Goal: Task Accomplishment & Management: Use online tool/utility

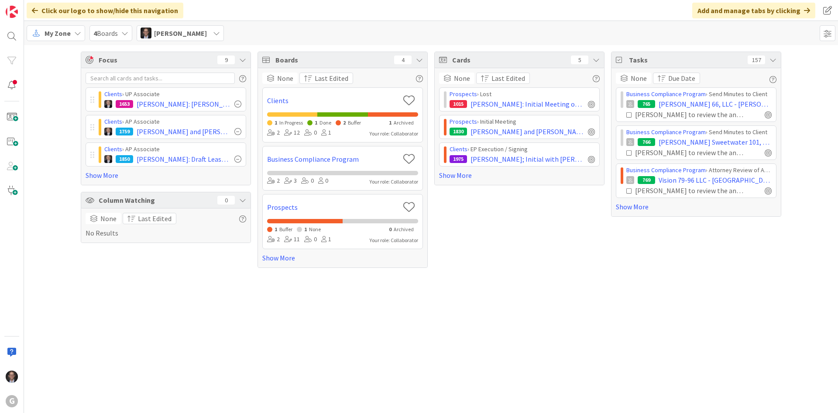
click at [57, 29] on span "My Zone" at bounding box center [58, 33] width 26 height 10
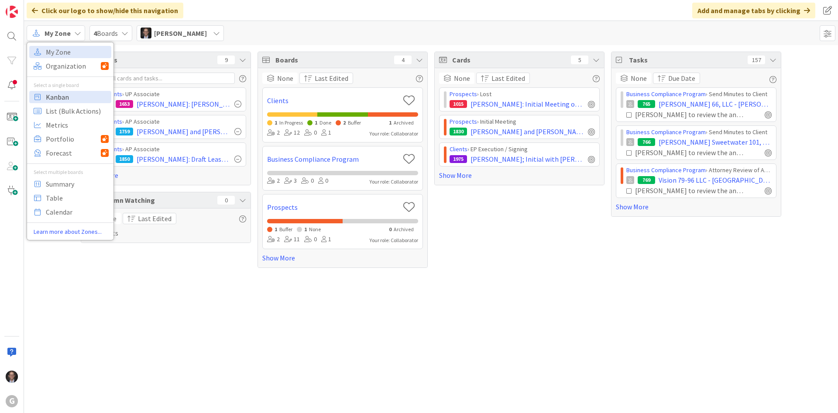
click at [62, 98] on span "Kanban" at bounding box center [77, 96] width 63 height 13
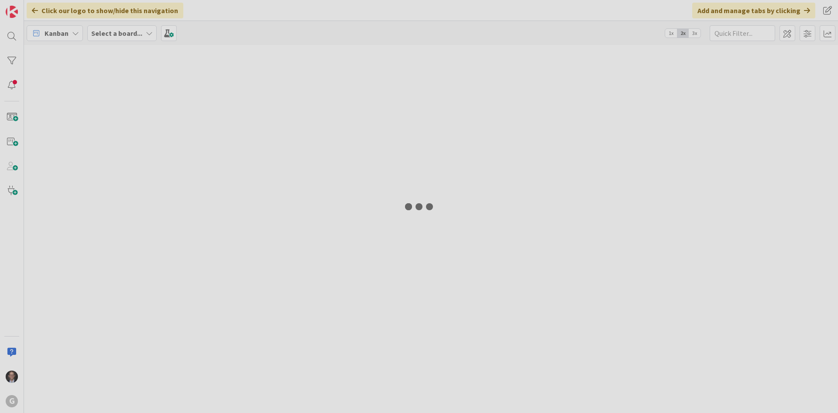
type input "Stuck"
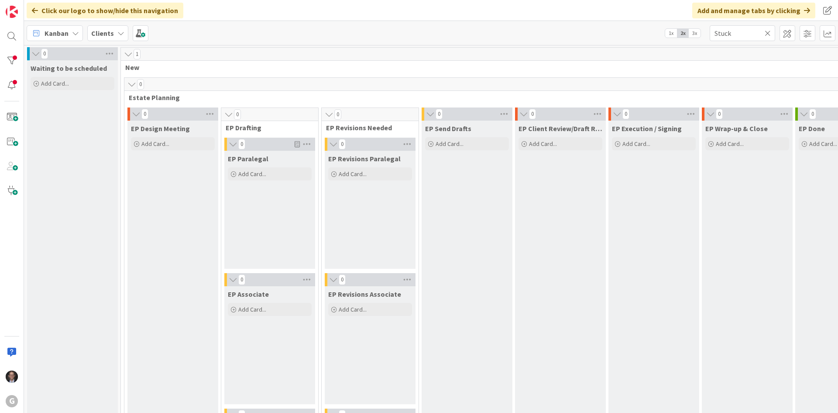
click at [766, 31] on icon at bounding box center [768, 33] width 6 height 8
click at [759, 31] on input "text" at bounding box center [743, 33] width 66 height 16
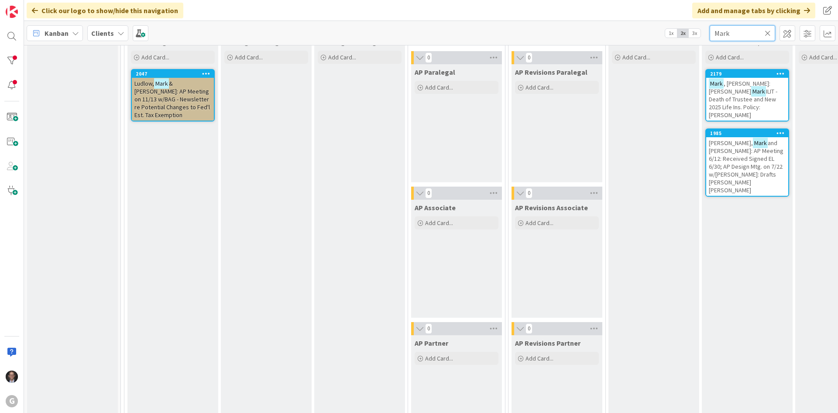
scroll to position [699, 0]
type input "Mark"
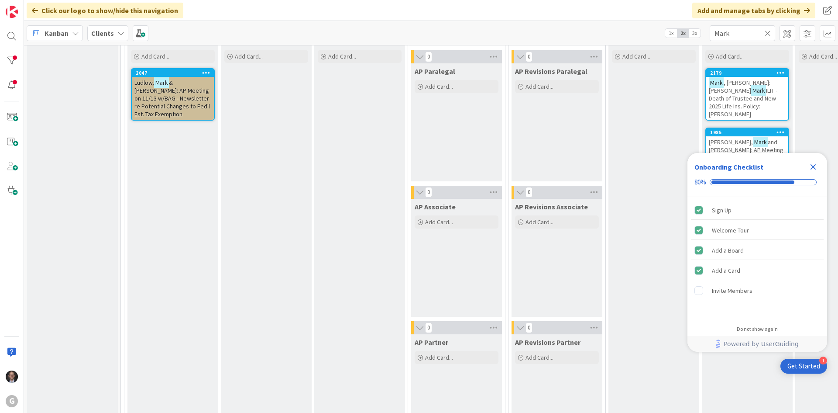
scroll to position [0, 0]
click at [750, 92] on span "ILIT - Death of Trustee and New 2025 Life Ins. Policy: [PERSON_NAME]" at bounding box center [743, 101] width 69 height 31
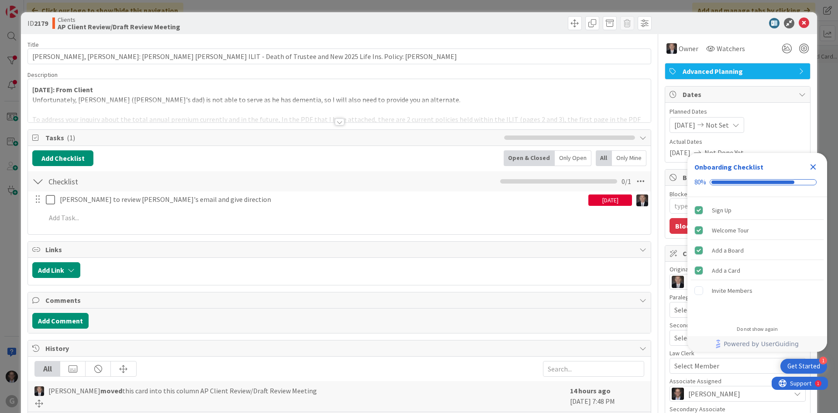
click at [335, 123] on div at bounding box center [340, 121] width 10 height 7
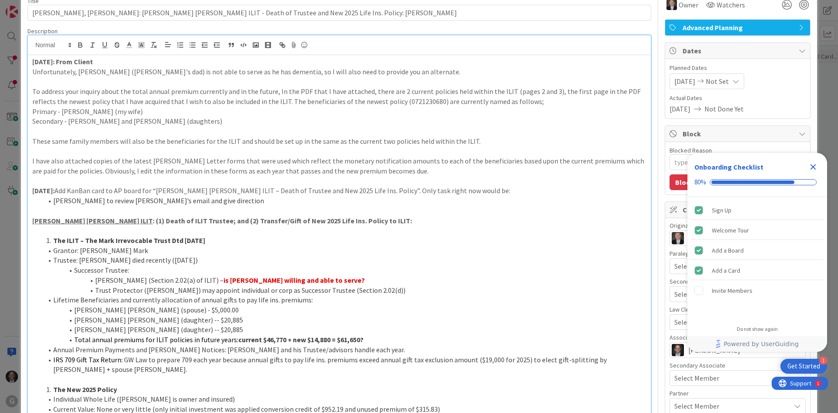
scroll to position [87, 0]
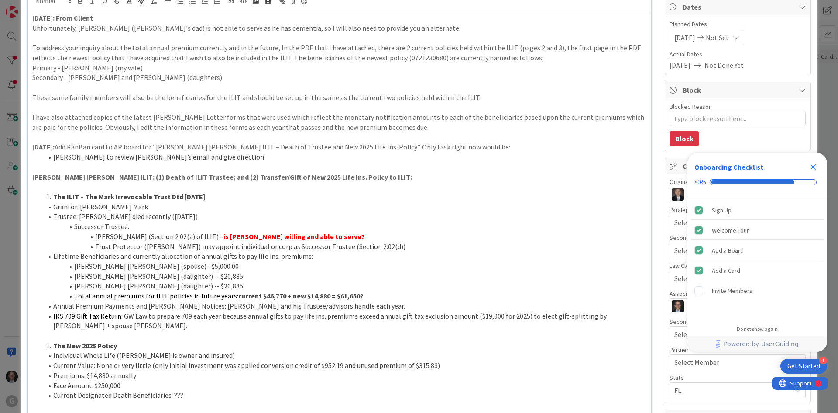
type textarea "x"
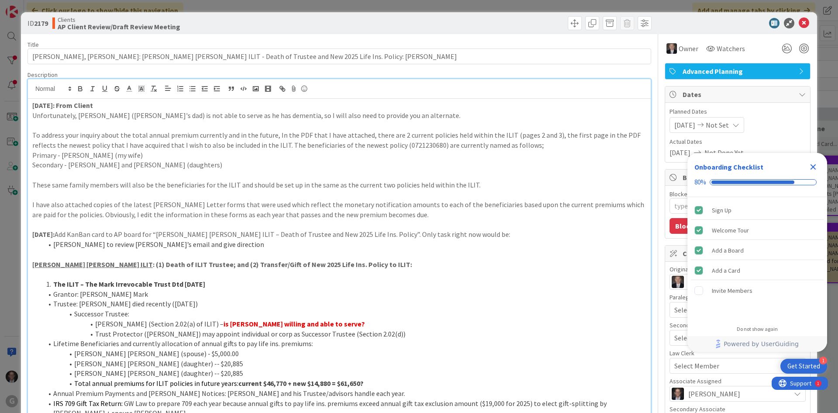
scroll to position [87, 0]
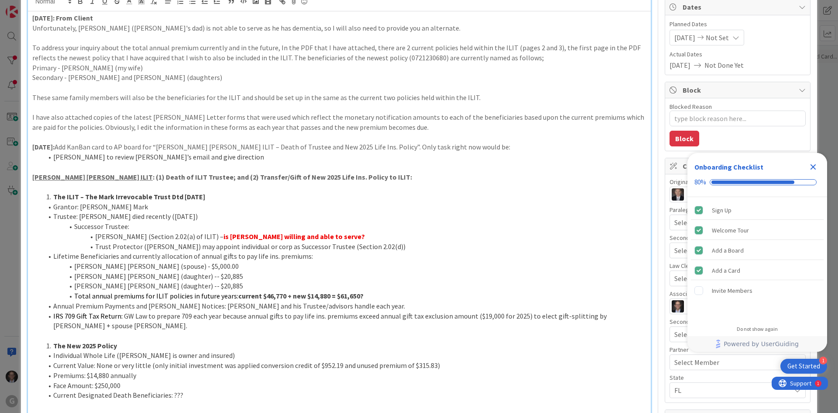
type textarea "x"
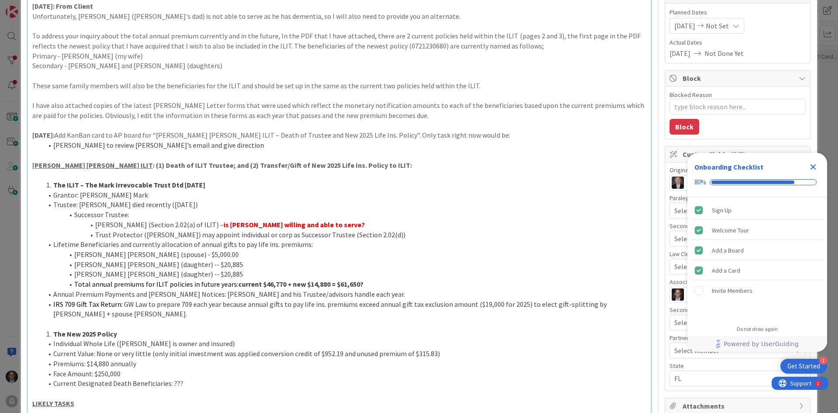
scroll to position [0, 0]
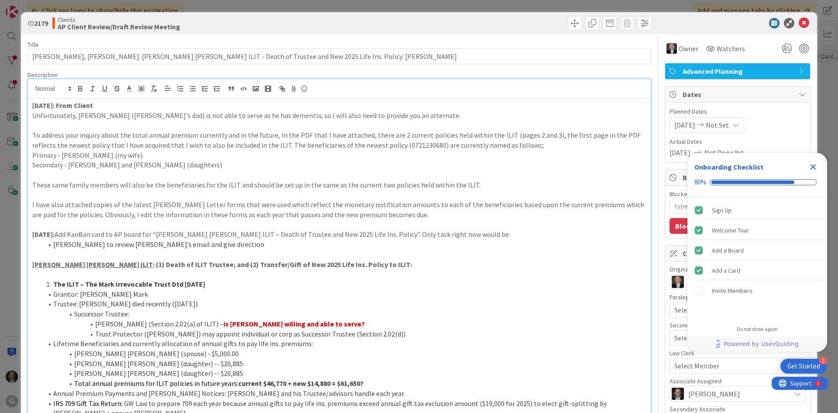
click at [813, 164] on icon "Close Checklist" at bounding box center [813, 167] width 10 height 10
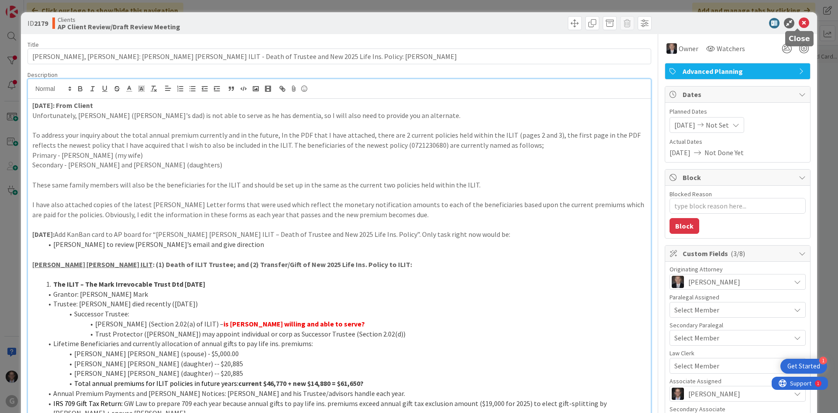
click at [800, 24] on icon at bounding box center [804, 23] width 10 height 10
